Goal: Task Accomplishment & Management: Manage account settings

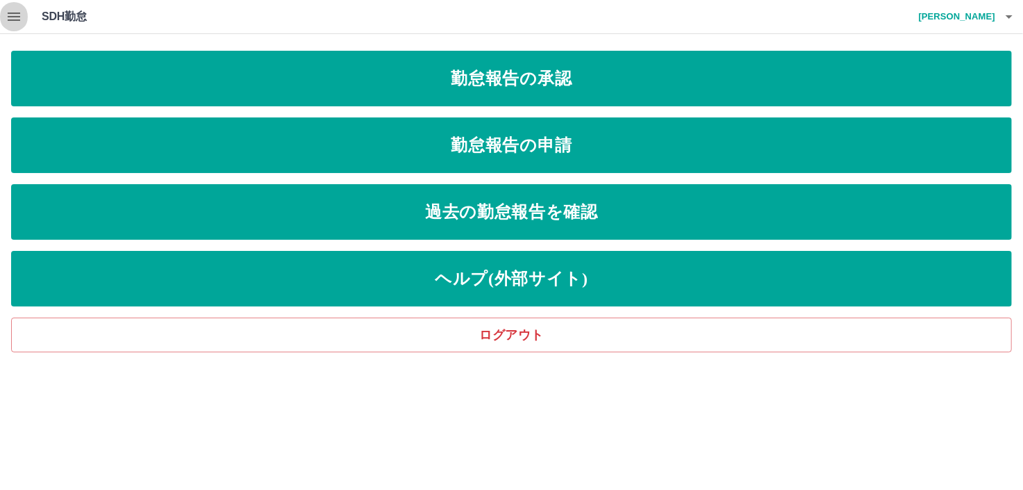
click at [15, 15] on icon "button" at bounding box center [14, 16] width 17 height 17
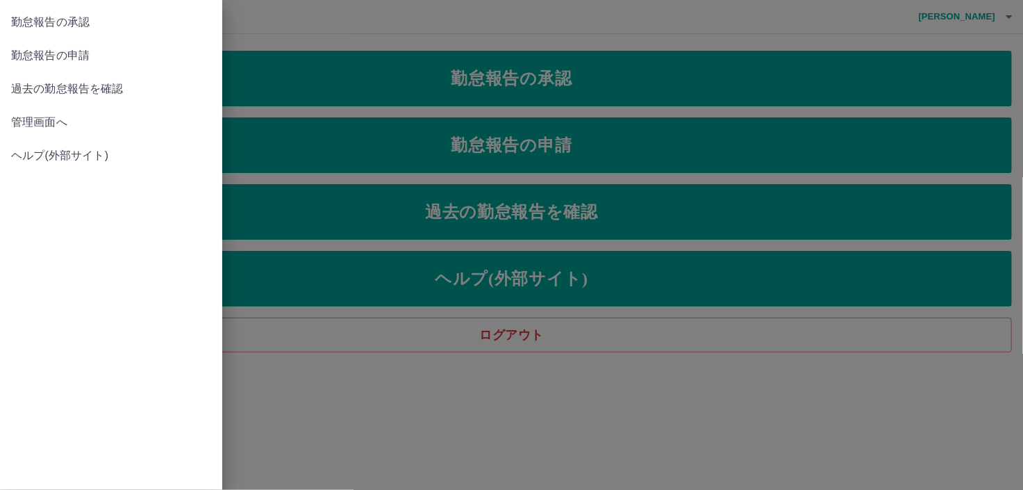
click at [53, 125] on span "管理画面へ" at bounding box center [111, 122] width 200 height 17
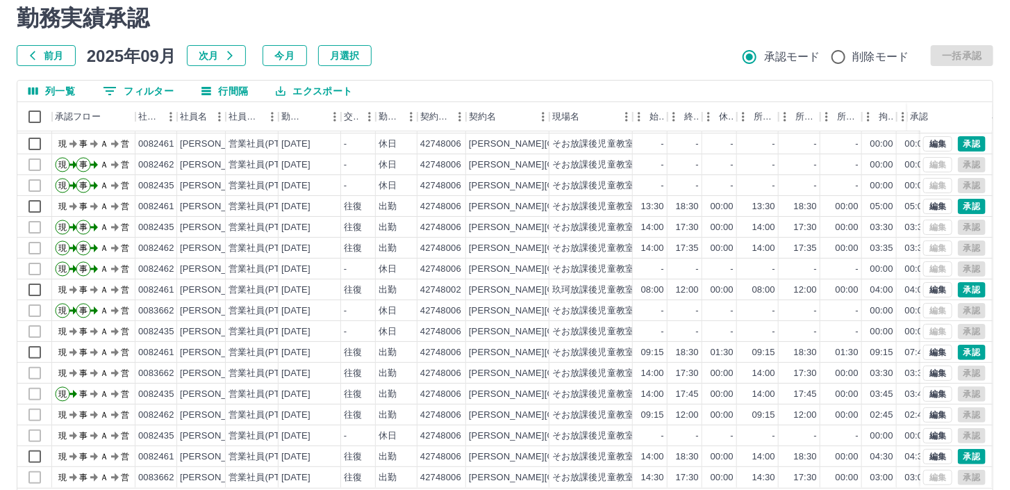
scroll to position [97, 0]
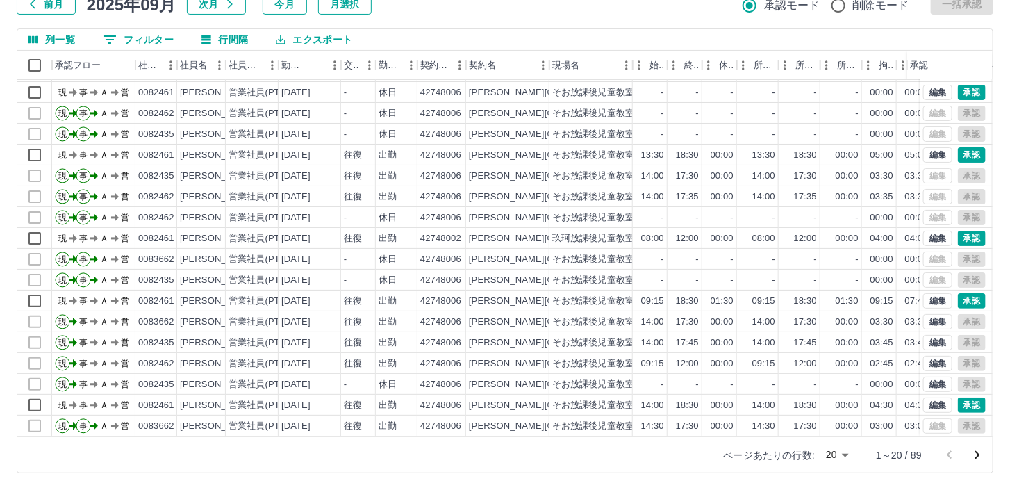
click at [847, 456] on body "SDH勤怠 [PERSON_NAME] 勤務実績承認 前月 [DATE] 次月 今月 月選択 承認モード 削除モード 一括承認 列一覧 0 フィルター 行間隔…" at bounding box center [505, 196] width 1010 height 587
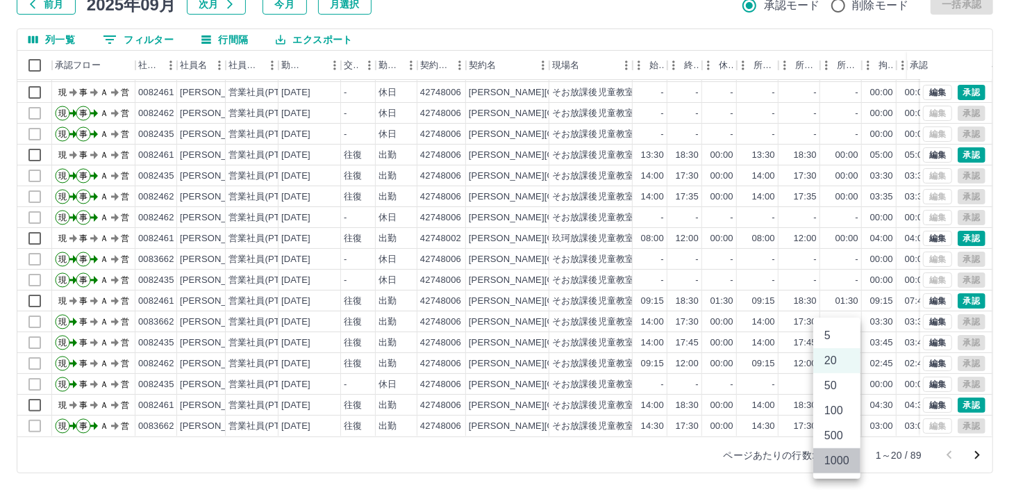
click at [845, 456] on li "1000" at bounding box center [836, 460] width 47 height 25
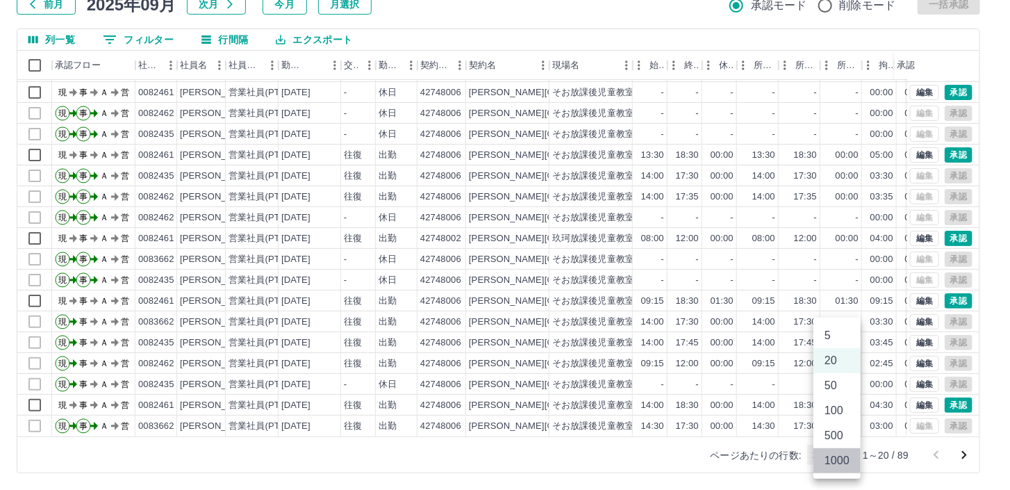
type input "****"
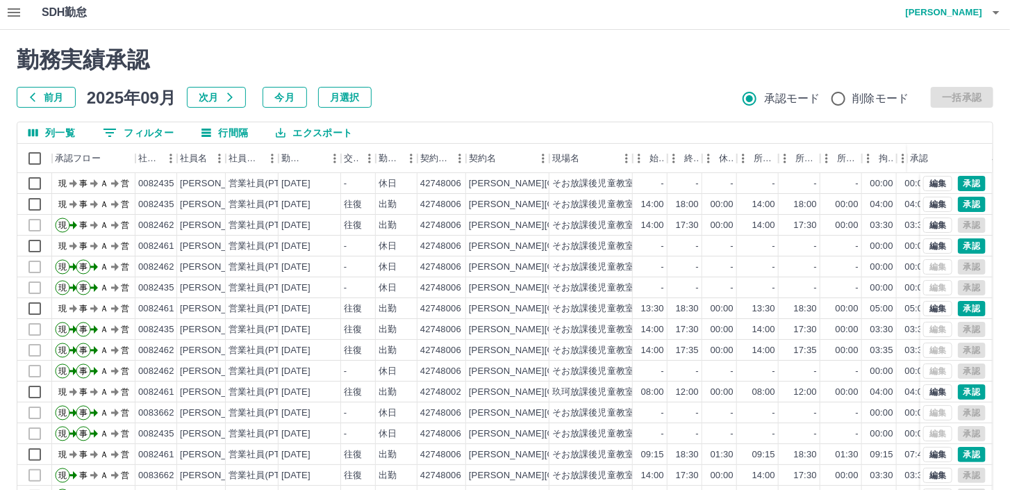
scroll to position [0, 0]
